Goal: Navigation & Orientation: Find specific page/section

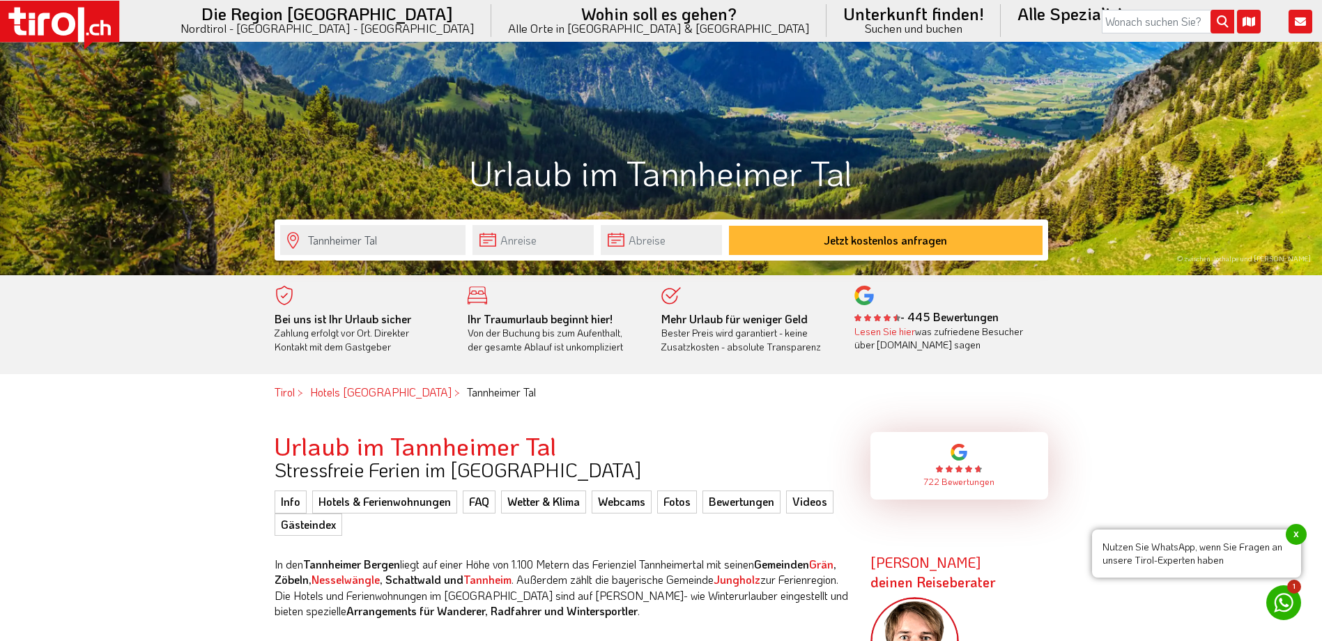
scroll to position [279, 0]
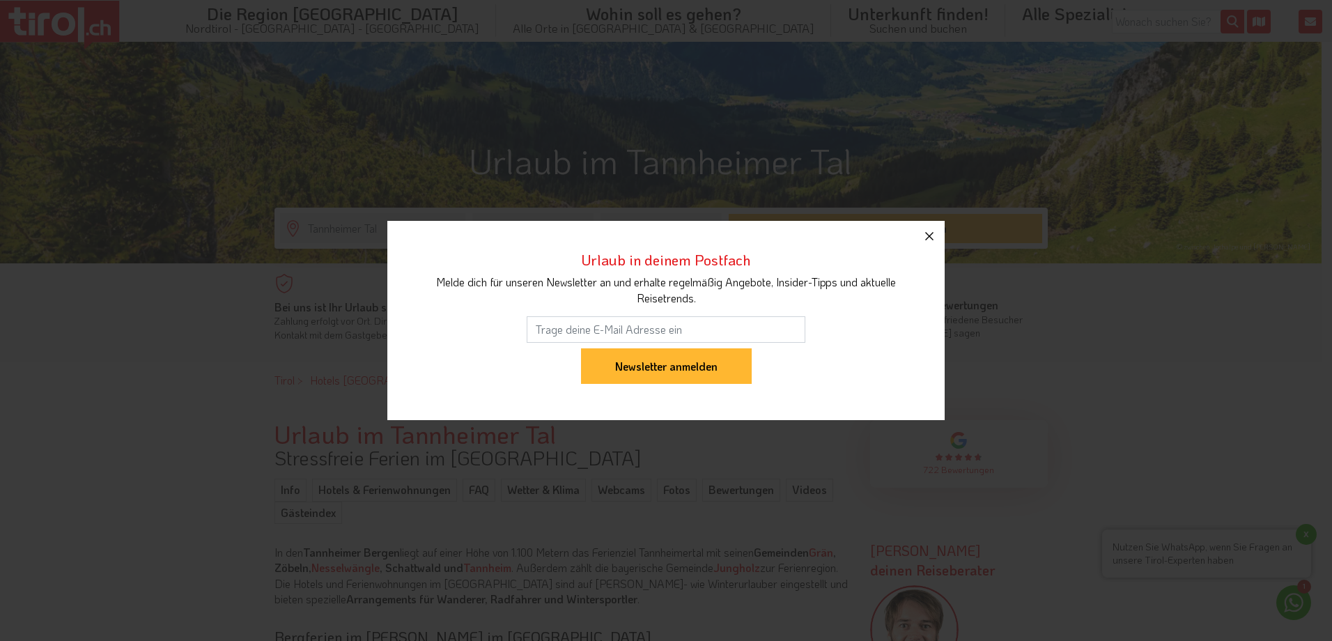
click at [934, 234] on icon "button" at bounding box center [929, 236] width 17 height 17
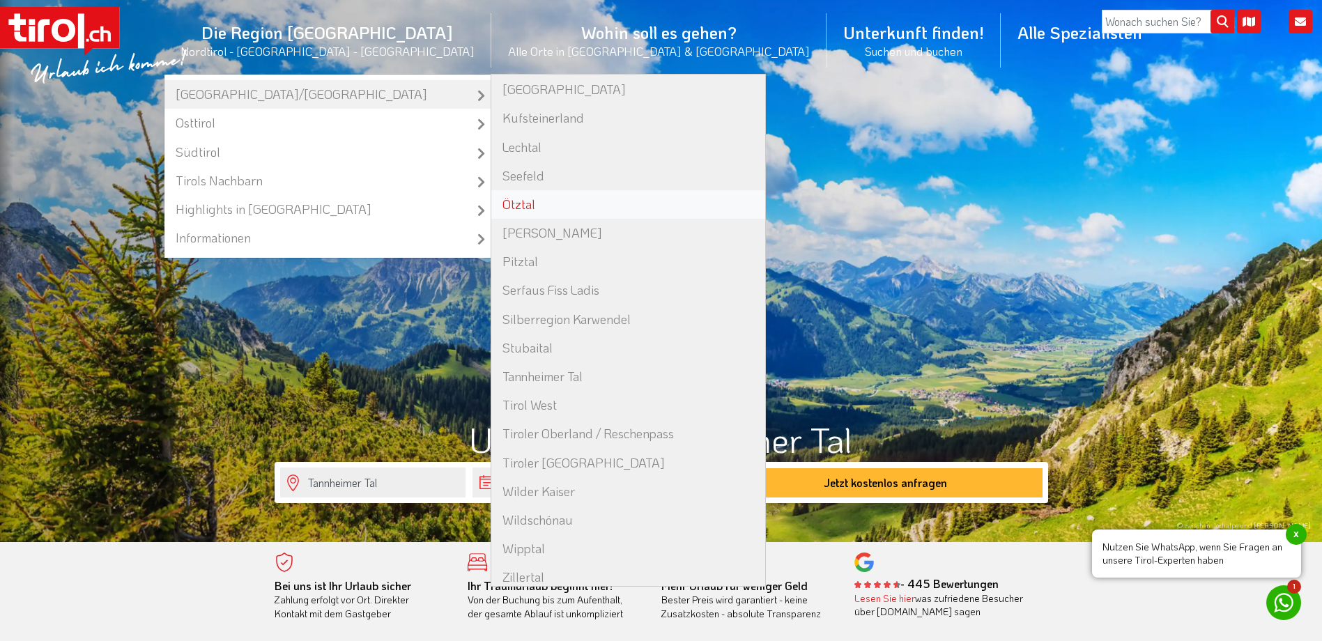
scroll to position [303, 0]
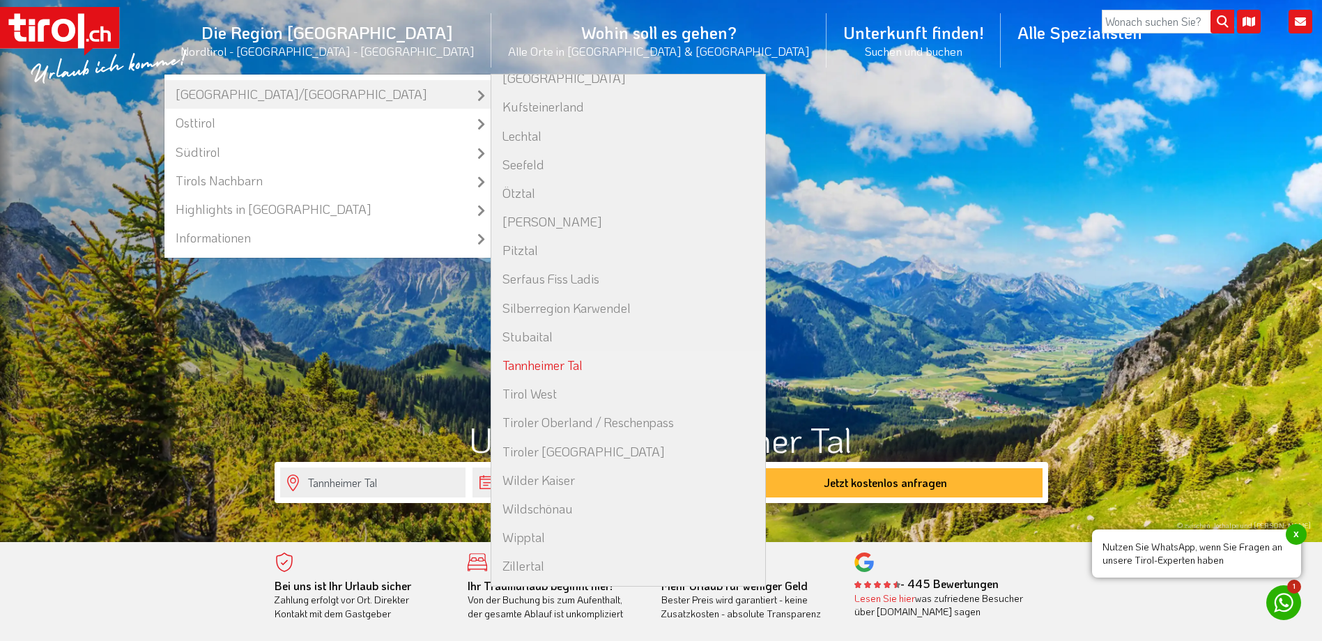
click at [571, 369] on link "Tannheimer Tal" at bounding box center [628, 365] width 274 height 29
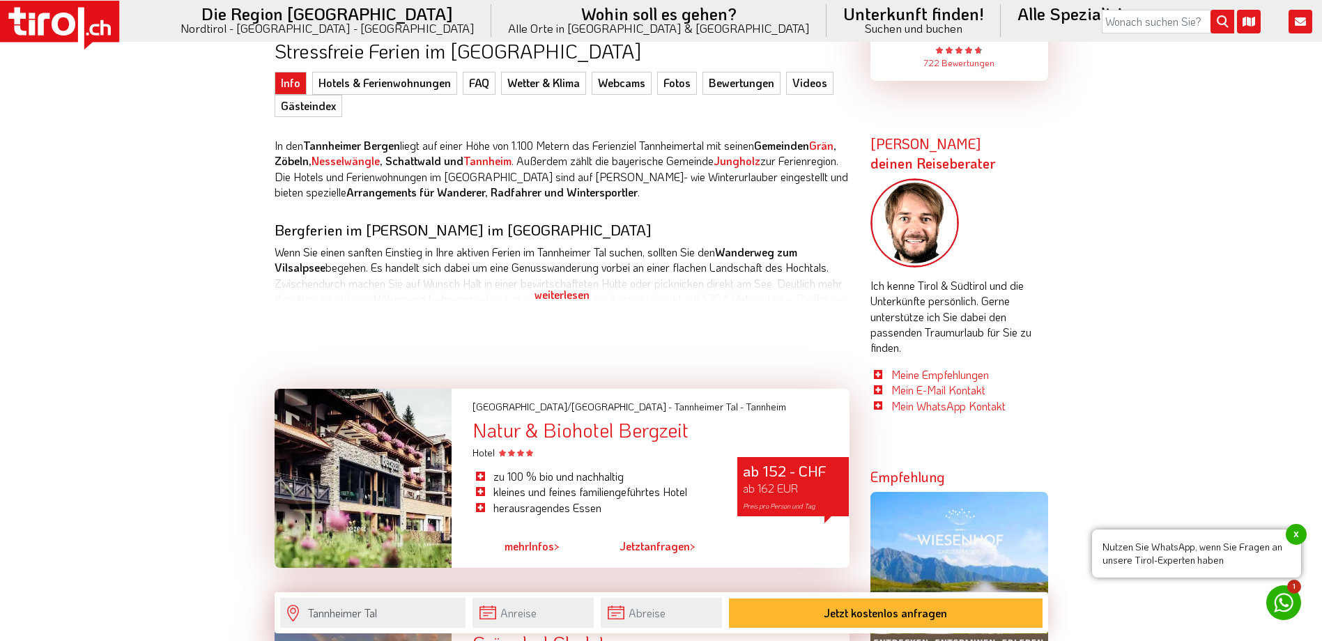
scroll to position [697, 0]
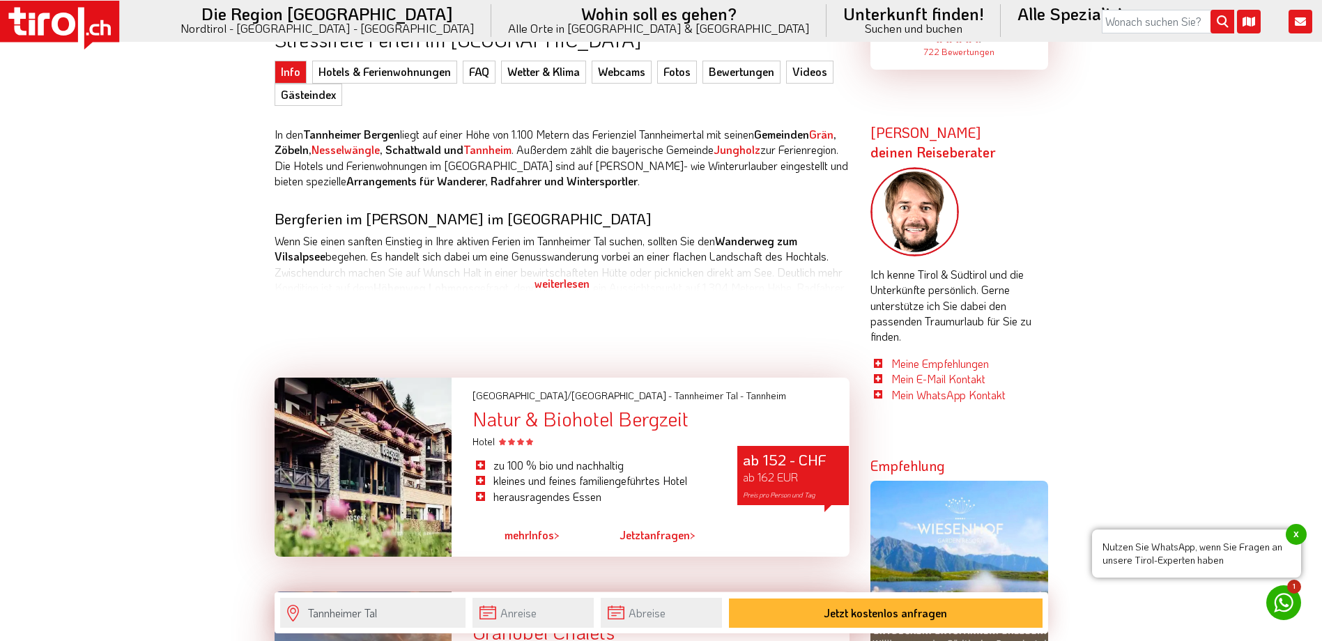
click at [574, 284] on div "weiterlesen" at bounding box center [562, 283] width 575 height 35
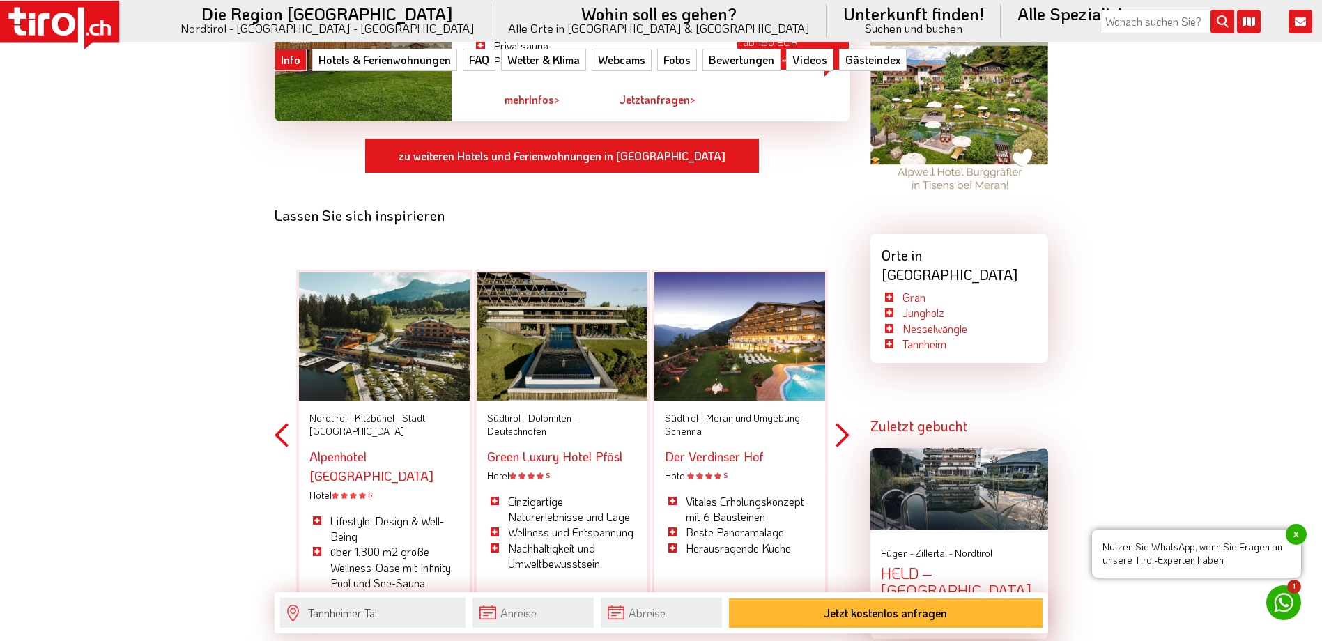
scroll to position [1533, 0]
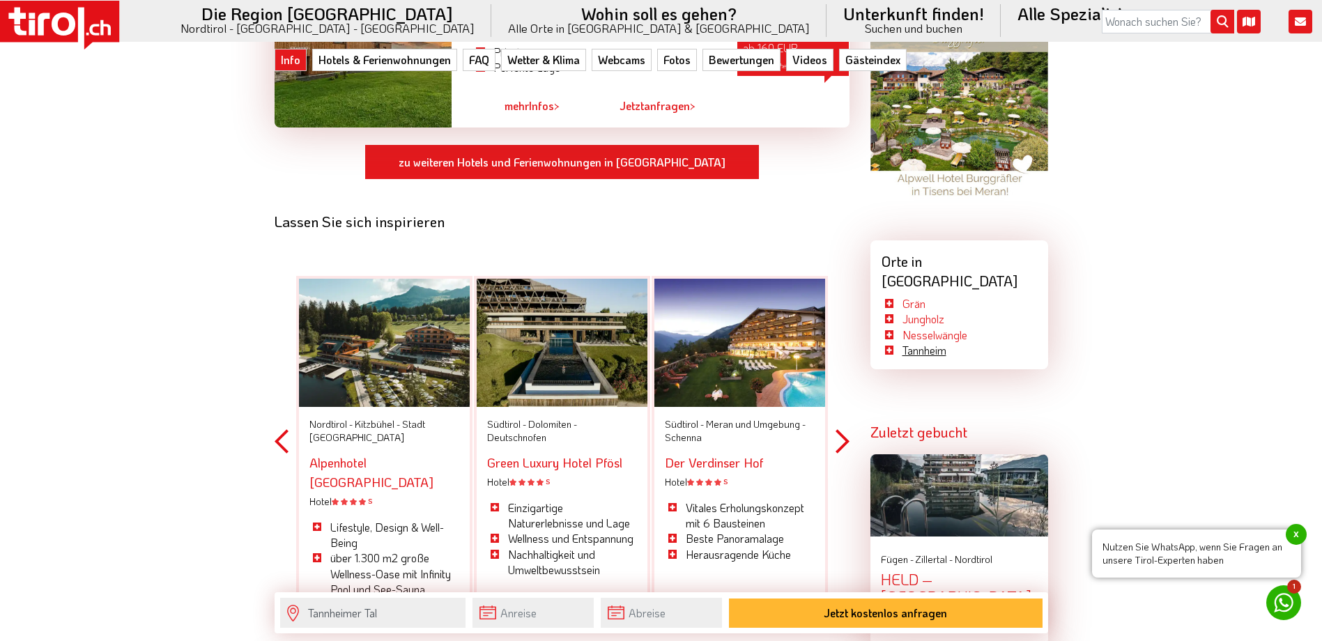
click at [927, 343] on link "Tannheim" at bounding box center [924, 350] width 44 height 15
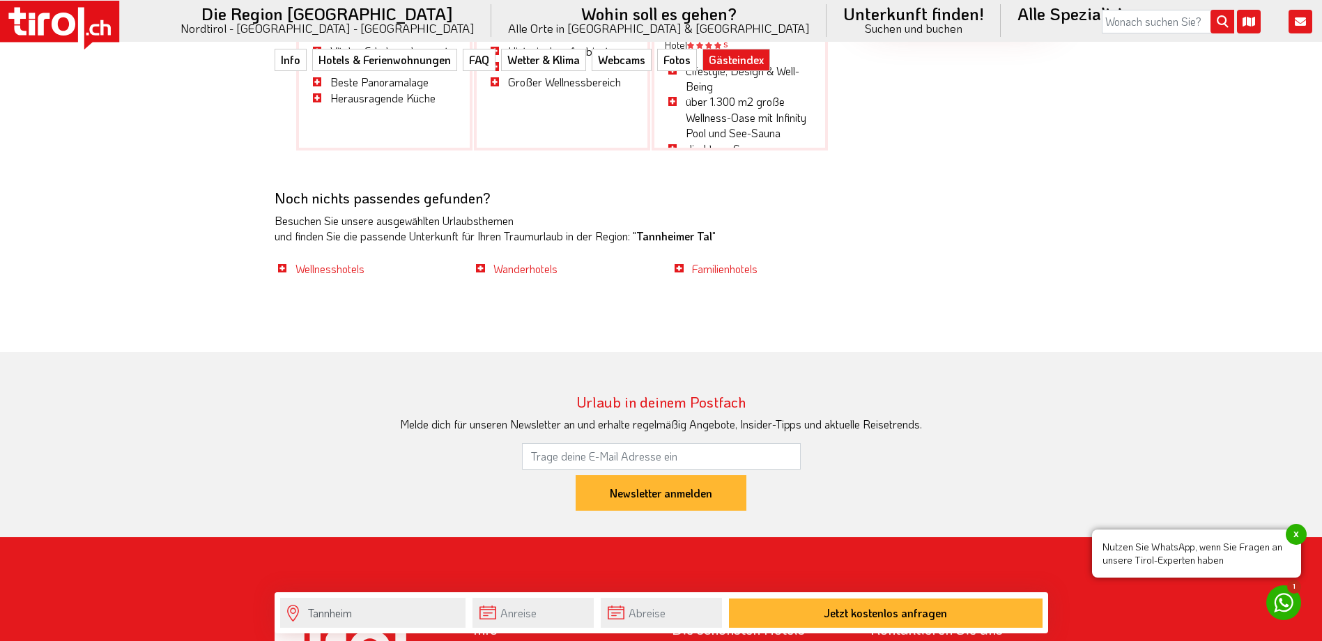
scroll to position [4459, 0]
